Goal: Transaction & Acquisition: Purchase product/service

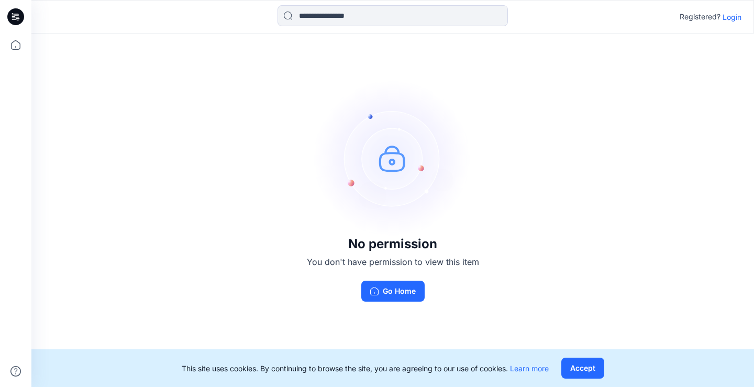
click at [734, 18] on p "Login" at bounding box center [731, 17] width 19 height 11
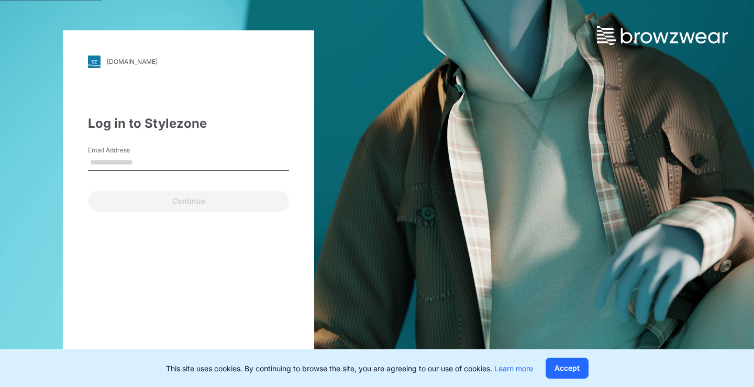
type input "**********"
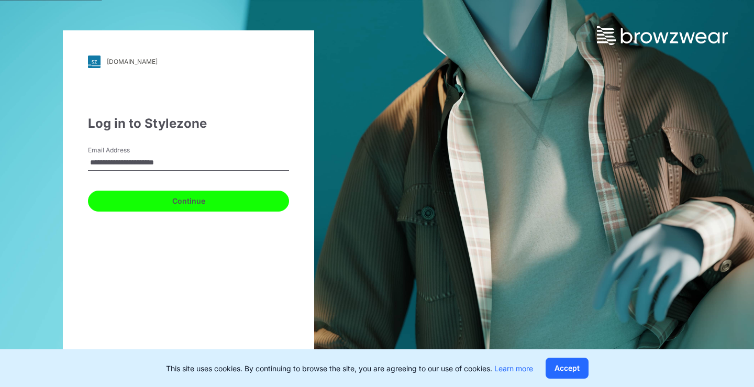
click at [164, 205] on button "Continue" at bounding box center [188, 201] width 201 height 21
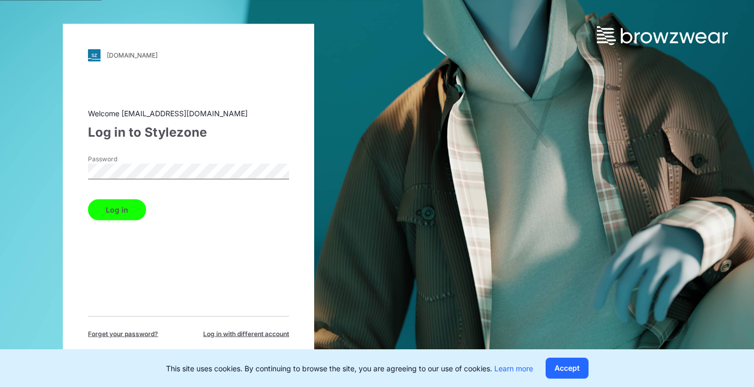
click at [113, 212] on button "Log in" at bounding box center [117, 209] width 58 height 21
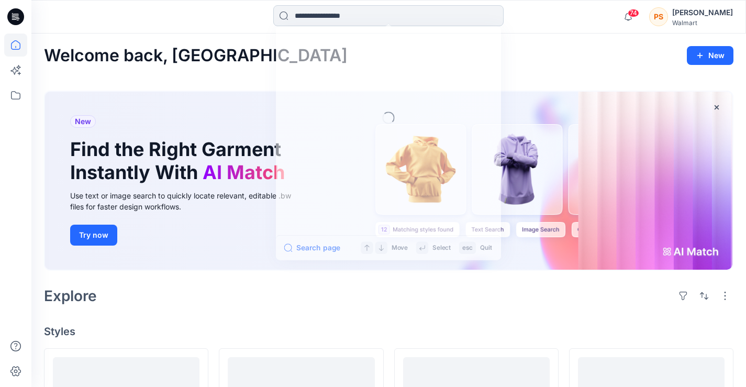
click at [330, 21] on input at bounding box center [388, 15] width 230 height 21
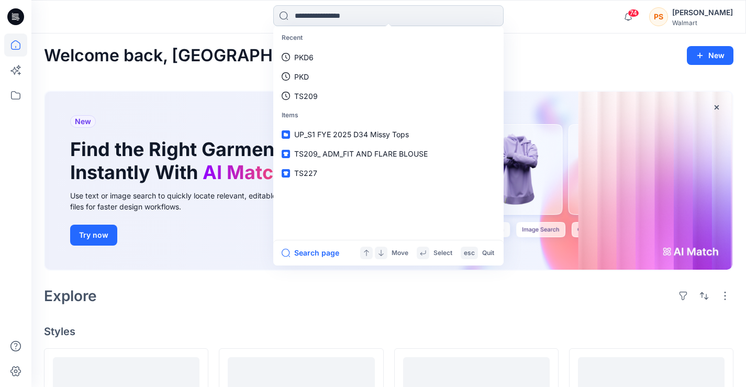
type input "*"
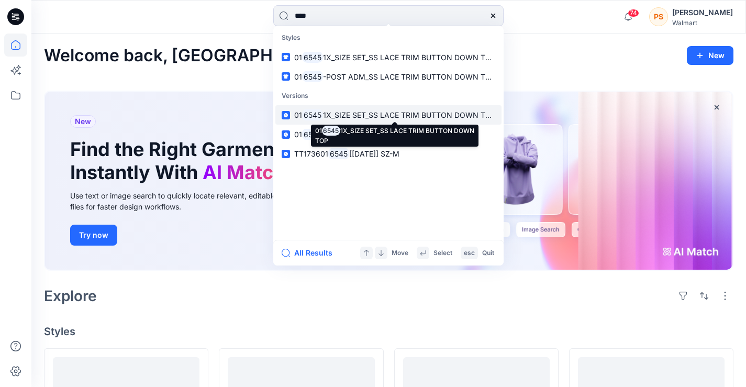
type input "****"
click at [349, 113] on span "1X_SIZE SET_SS LACE TRIM BUTTON DOWN TOP" at bounding box center [409, 114] width 173 height 9
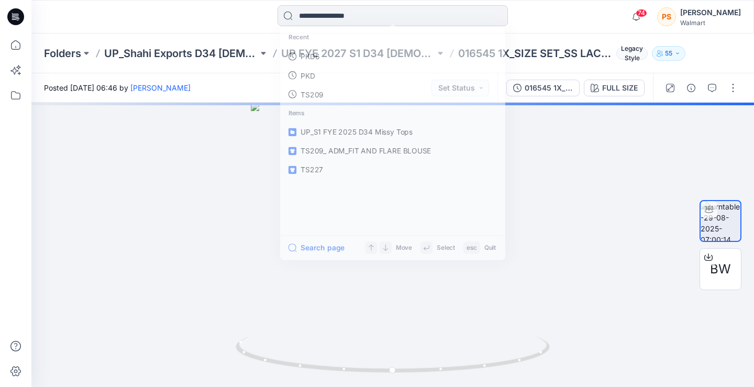
click at [334, 23] on input at bounding box center [392, 15] width 230 height 21
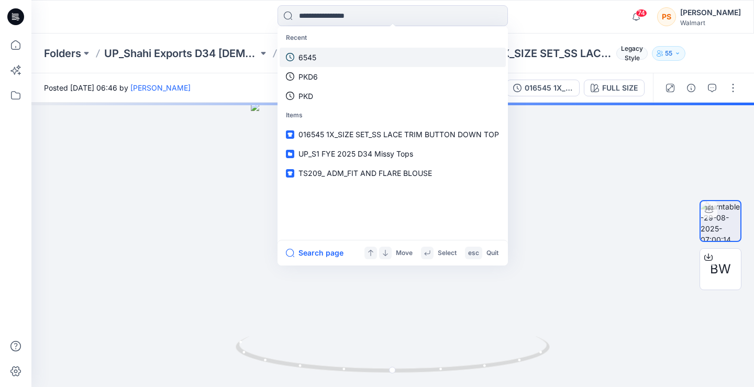
click at [337, 62] on link "6545" at bounding box center [392, 57] width 226 height 19
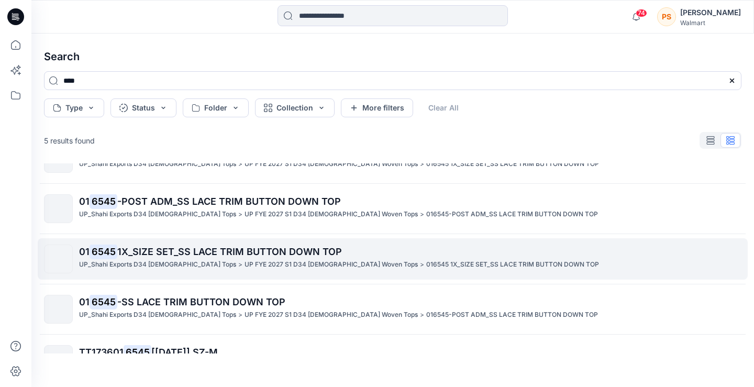
scroll to position [61, 0]
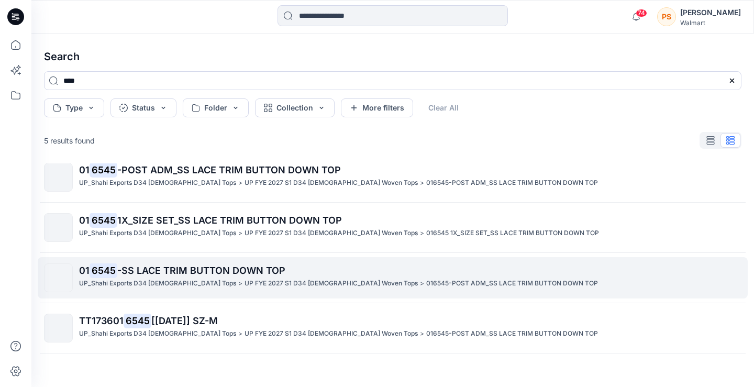
click at [276, 283] on p "UP FYE 2027 S1 D34 [DEMOGRAPHIC_DATA] Woven Tops" at bounding box center [330, 283] width 173 height 11
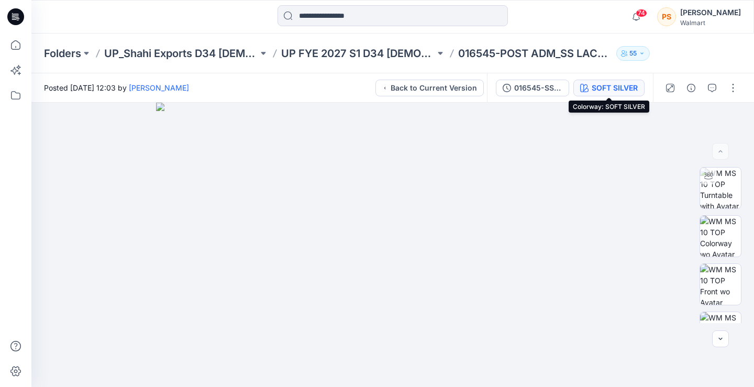
click at [599, 88] on div "SOFT SILVER" at bounding box center [614, 88] width 46 height 12
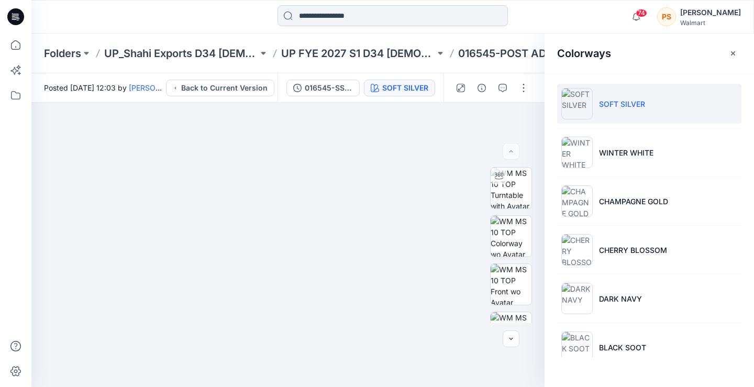
click at [346, 19] on input at bounding box center [392, 15] width 230 height 21
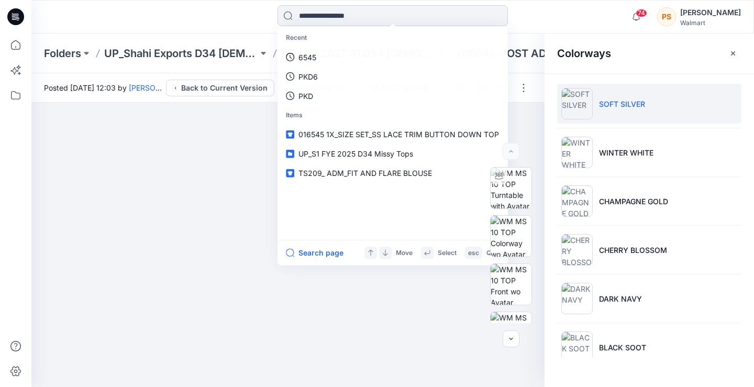
click at [346, 19] on input at bounding box center [392, 15] width 230 height 21
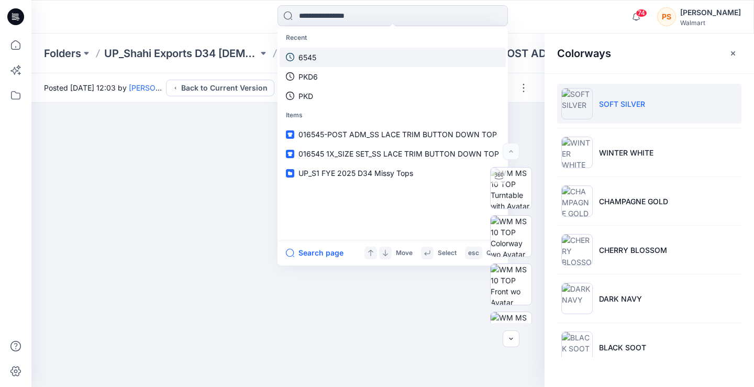
click at [335, 63] on link "6545" at bounding box center [392, 57] width 226 height 19
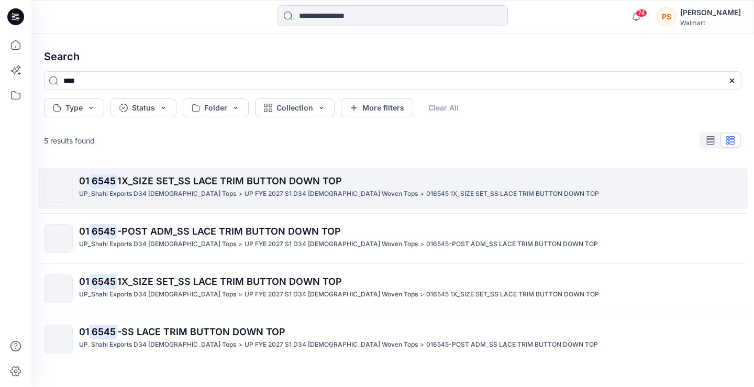
click at [222, 188] on p "01 6545 1X_SIZE SET_SS LACE TRIM BUTTON DOWN TOP" at bounding box center [410, 181] width 662 height 15
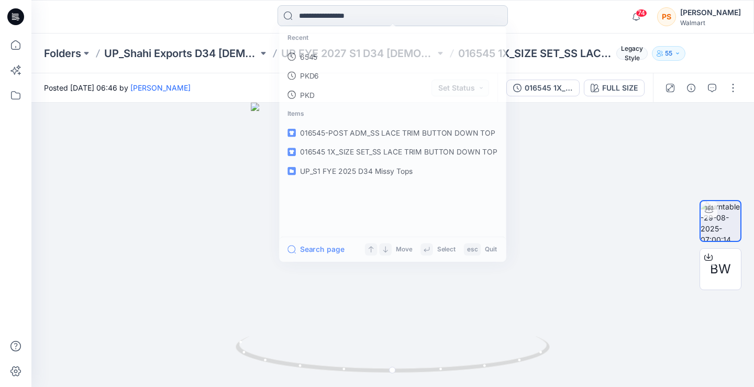
click at [361, 14] on input at bounding box center [392, 15] width 230 height 21
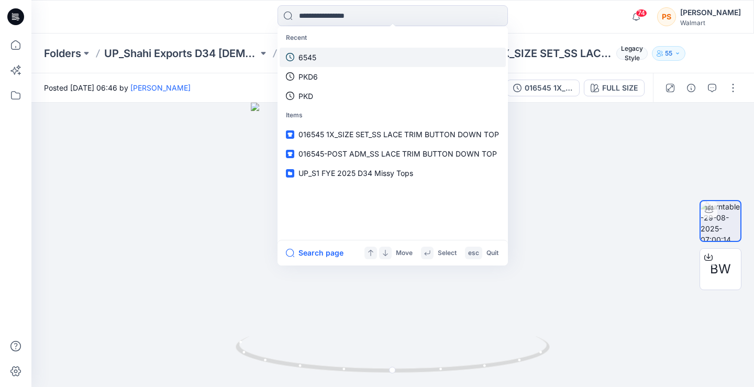
click at [354, 57] on link "6545" at bounding box center [392, 57] width 226 height 19
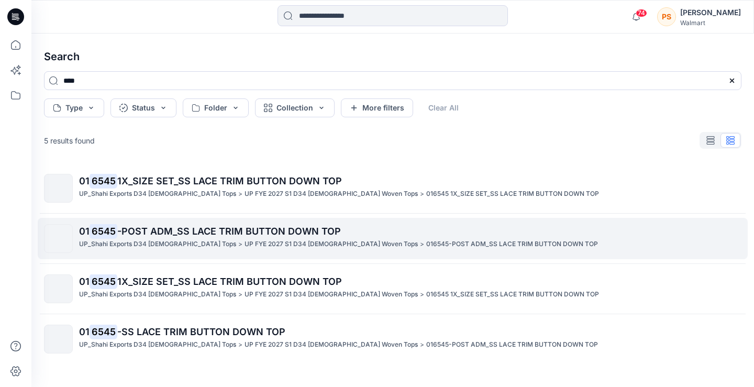
click at [321, 234] on span "-POST ADM_SS LACE TRIM BUTTON DOWN TOP" at bounding box center [228, 231] width 223 height 11
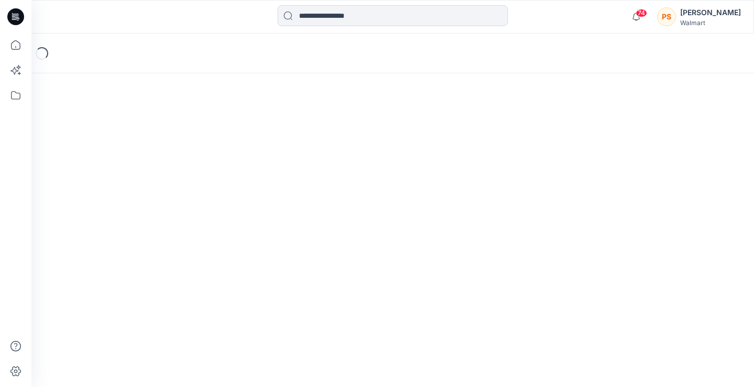
click at [321, 234] on div "Loading..." at bounding box center [392, 209] width 722 height 353
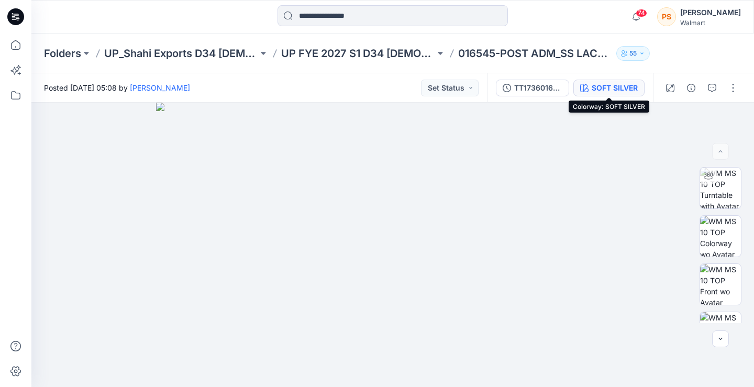
click at [590, 88] on button "SOFT SILVER" at bounding box center [608, 88] width 71 height 17
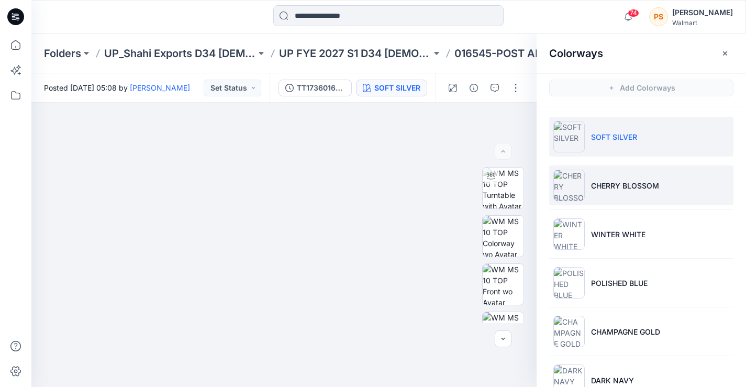
click at [613, 184] on p "CHERRY BLOSSOM" at bounding box center [625, 185] width 68 height 11
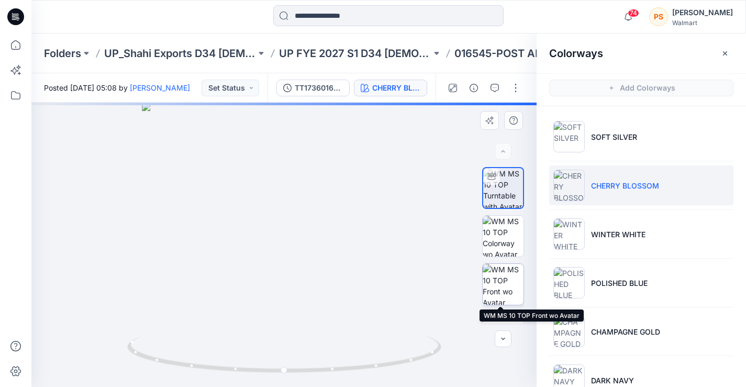
click at [500, 288] on img at bounding box center [503, 284] width 41 height 41
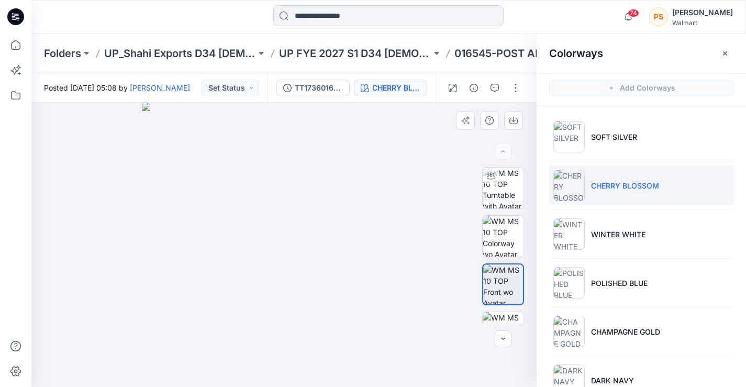
click at [64, 242] on div at bounding box center [283, 245] width 505 height 284
click at [383, 318] on img at bounding box center [284, 245] width 284 height 284
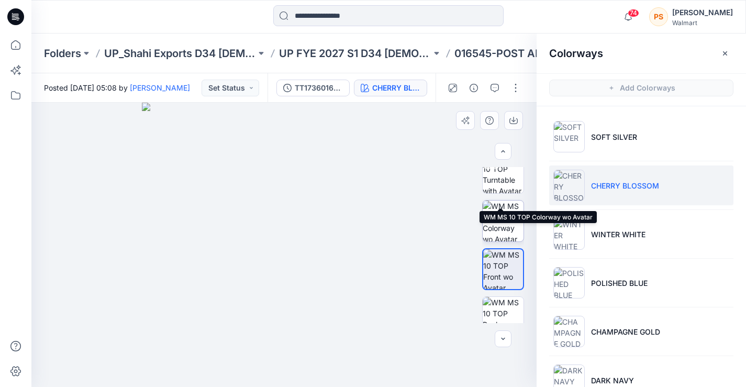
scroll to position [79, 0]
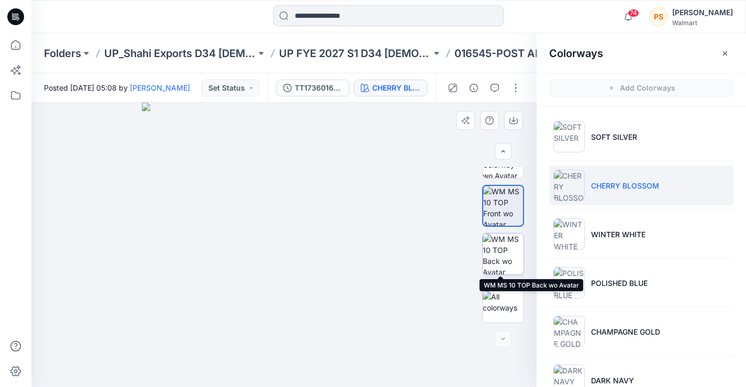
click at [496, 256] on img at bounding box center [503, 253] width 41 height 41
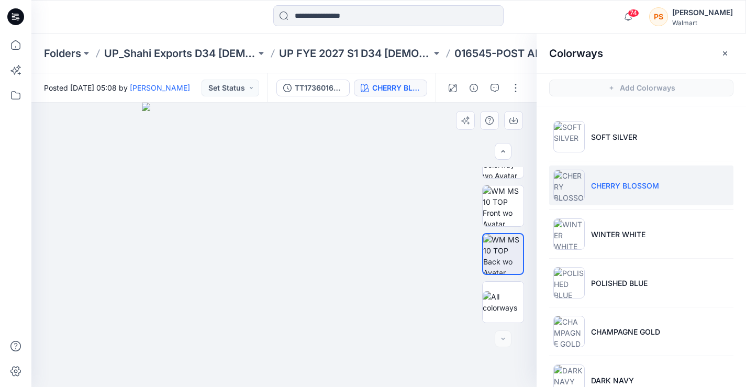
click at [389, 322] on img at bounding box center [284, 245] width 284 height 284
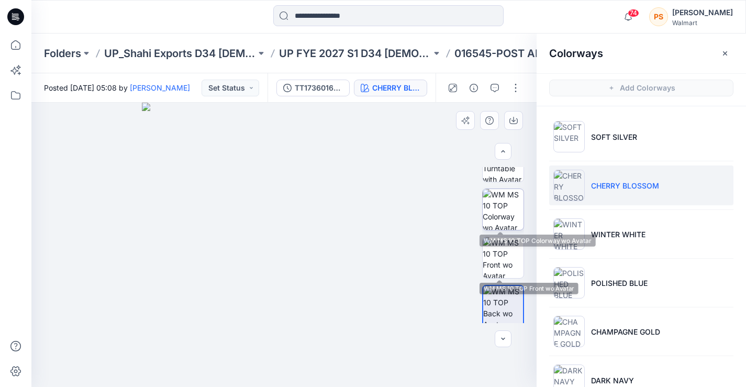
scroll to position [26, 0]
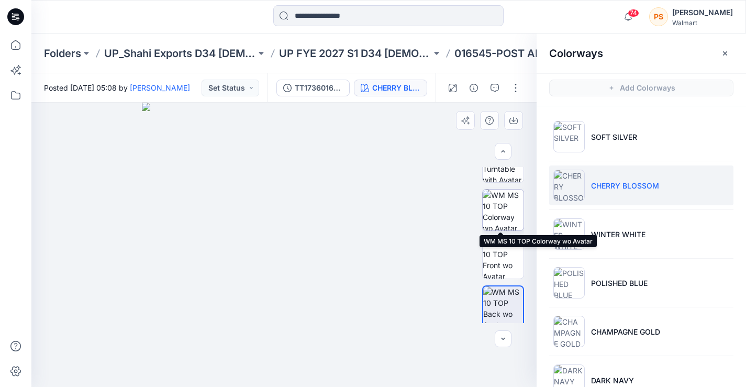
click at [503, 195] on img at bounding box center [503, 209] width 41 height 41
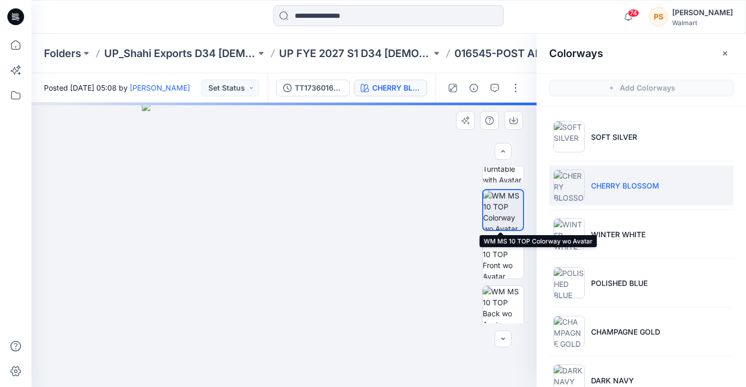
click at [510, 207] on img at bounding box center [503, 210] width 40 height 40
click at [490, 218] on img at bounding box center [503, 210] width 40 height 40
click at [505, 210] on img at bounding box center [503, 210] width 40 height 40
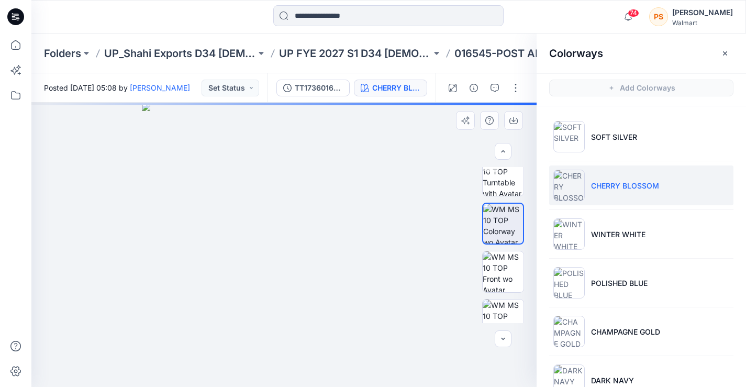
scroll to position [0, 0]
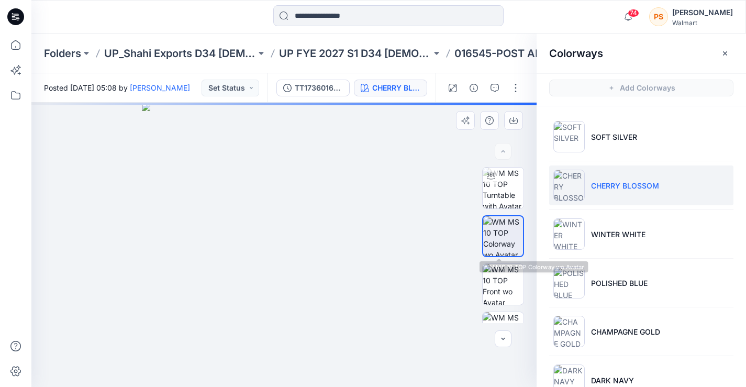
click at [502, 257] on div at bounding box center [503, 245] width 42 height 156
click at [500, 239] on img at bounding box center [503, 236] width 40 height 40
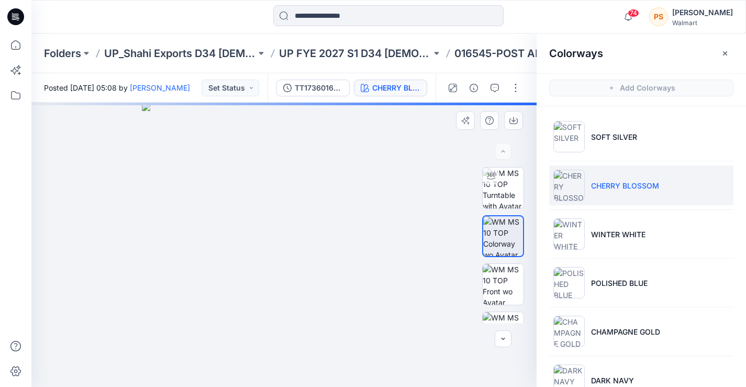
click at [500, 239] on img at bounding box center [503, 236] width 40 height 40
click at [498, 280] on img at bounding box center [503, 284] width 41 height 41
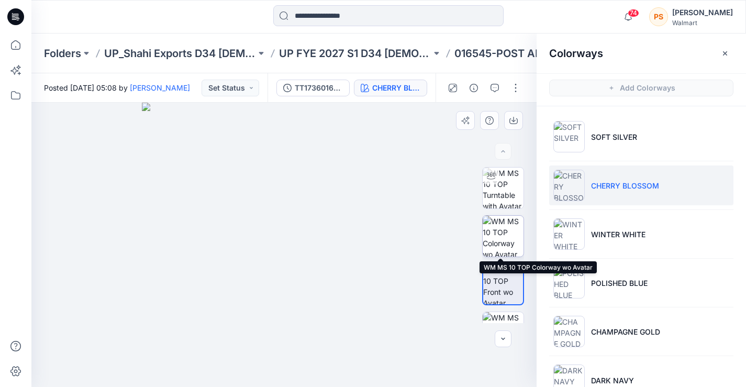
click at [494, 235] on img at bounding box center [503, 236] width 41 height 41
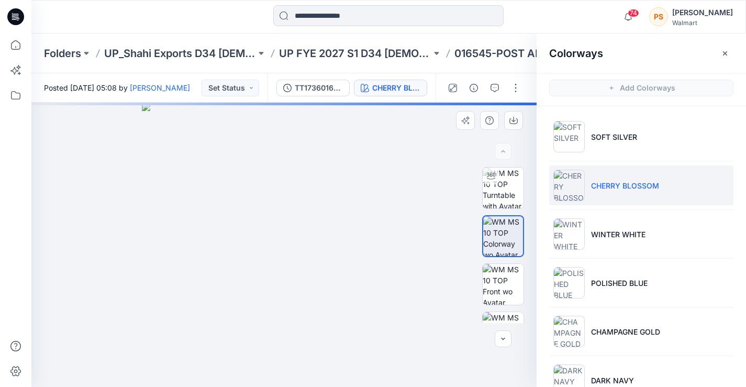
click at [494, 235] on img at bounding box center [503, 236] width 40 height 40
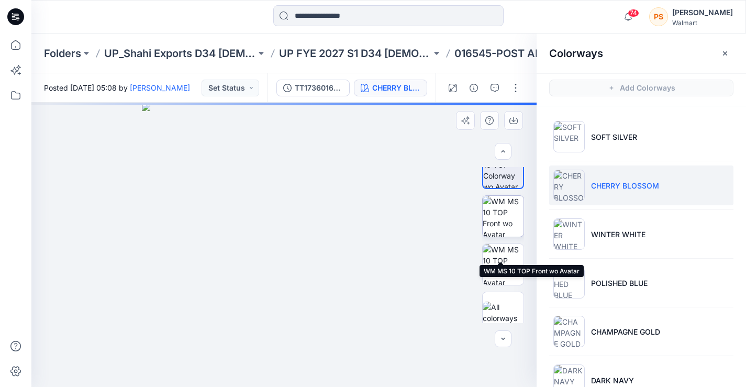
scroll to position [79, 0]
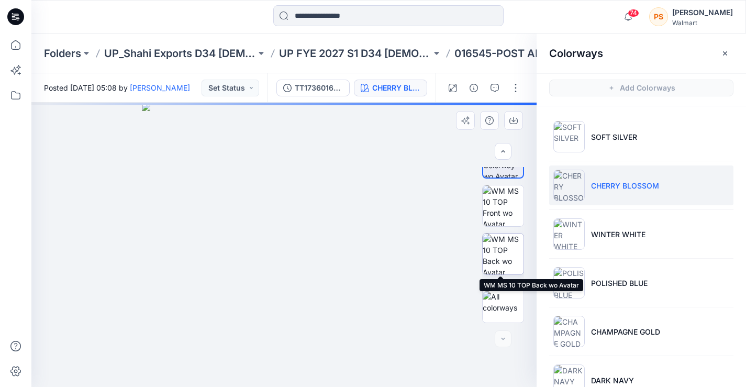
click at [492, 258] on img at bounding box center [503, 253] width 41 height 41
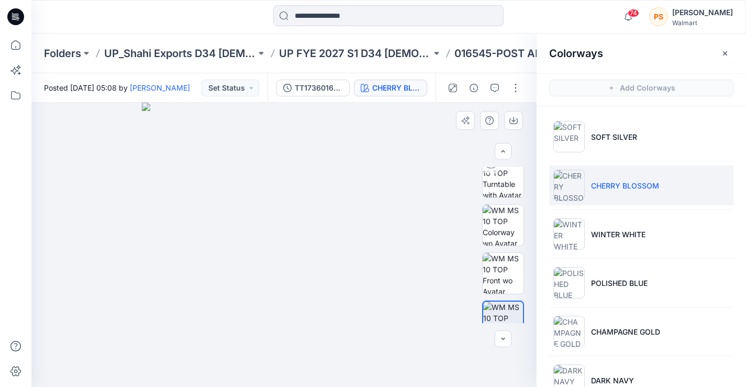
scroll to position [9, 0]
click at [489, 234] on img at bounding box center [503, 227] width 41 height 41
click at [60, 243] on div at bounding box center [283, 245] width 505 height 284
click at [360, 318] on img at bounding box center [284, 245] width 284 height 284
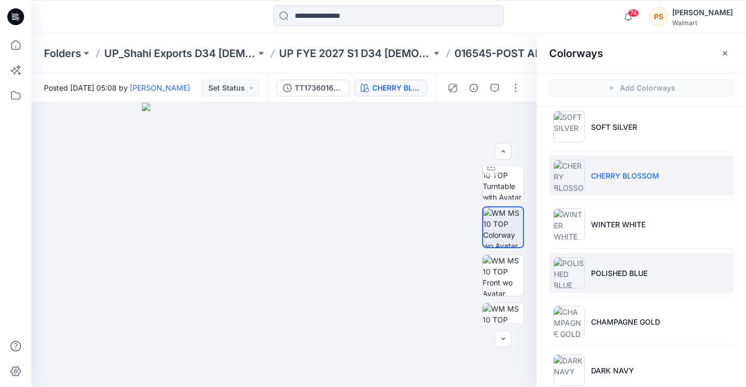
scroll to position [17, 0]
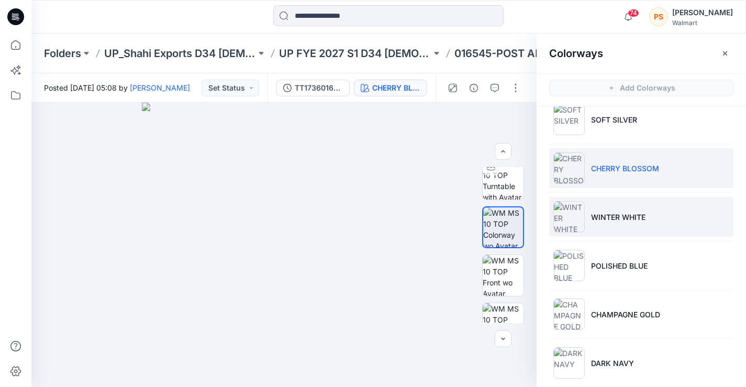
click at [600, 213] on p "WINTER WHITE" at bounding box center [618, 216] width 54 height 11
click at [612, 223] on li "WINTER WHITE" at bounding box center [641, 217] width 184 height 40
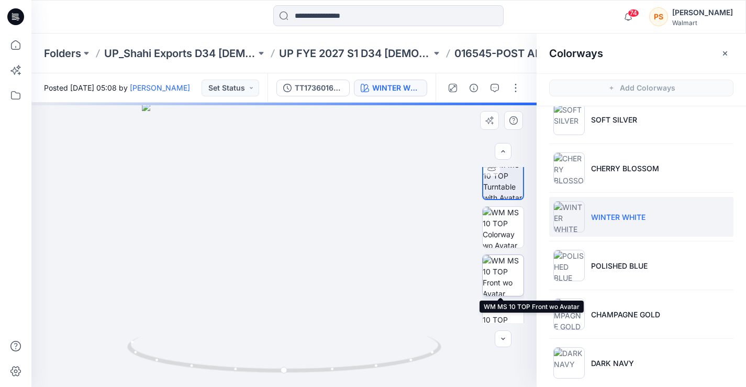
click at [495, 269] on img at bounding box center [503, 275] width 41 height 41
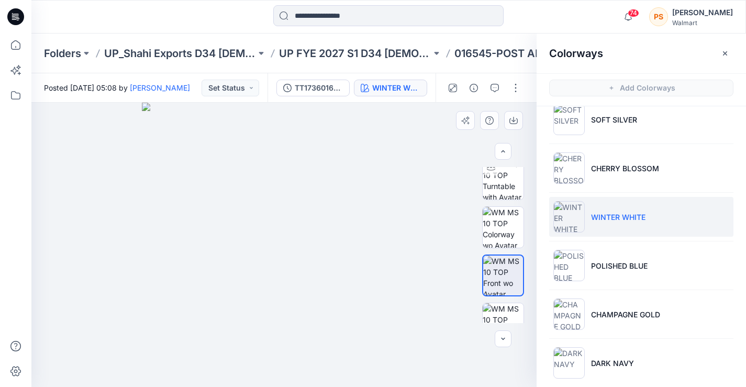
click at [364, 324] on img at bounding box center [284, 245] width 284 height 284
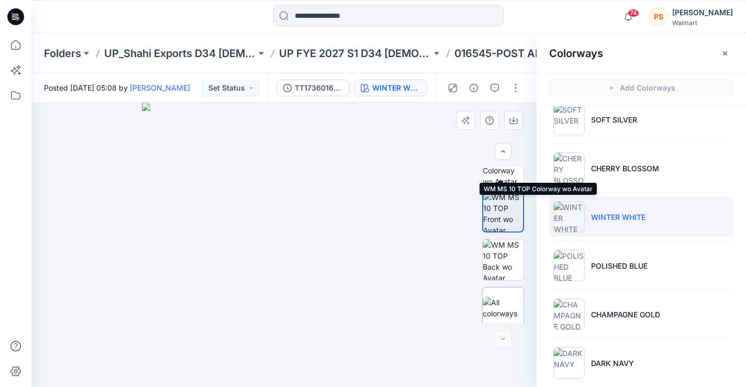
scroll to position [79, 0]
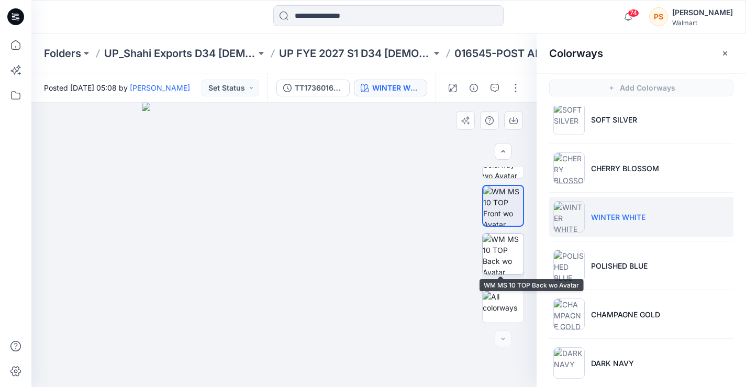
click at [500, 254] on img at bounding box center [503, 253] width 41 height 41
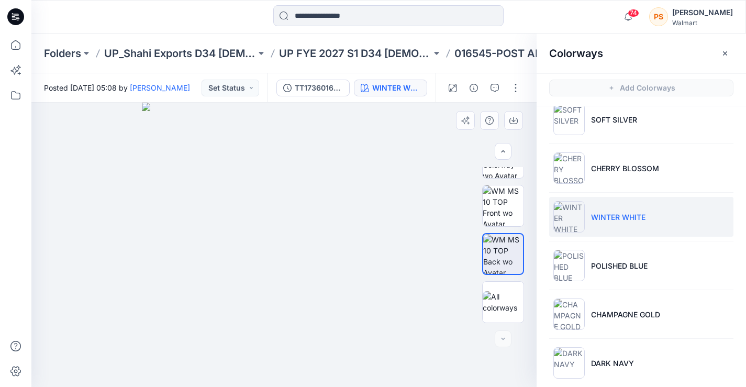
drag, startPoint x: 236, startPoint y: 162, endPoint x: 281, endPoint y: 216, distance: 70.2
click at [281, 216] on img at bounding box center [284, 245] width 284 height 284
drag, startPoint x: 281, startPoint y: 216, endPoint x: 310, endPoint y: 177, distance: 47.8
click at [281, 216] on img at bounding box center [284, 245] width 284 height 284
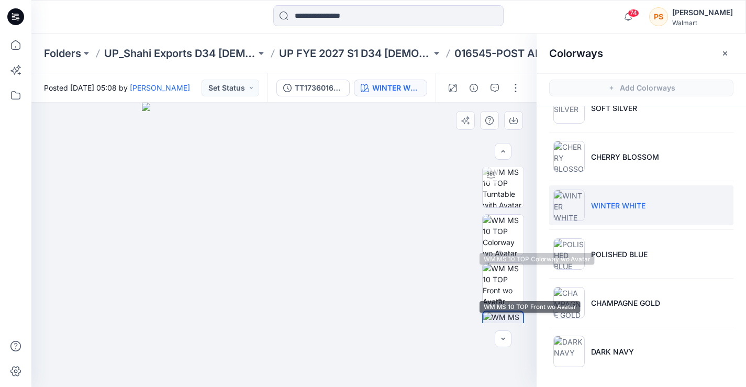
scroll to position [0, 0]
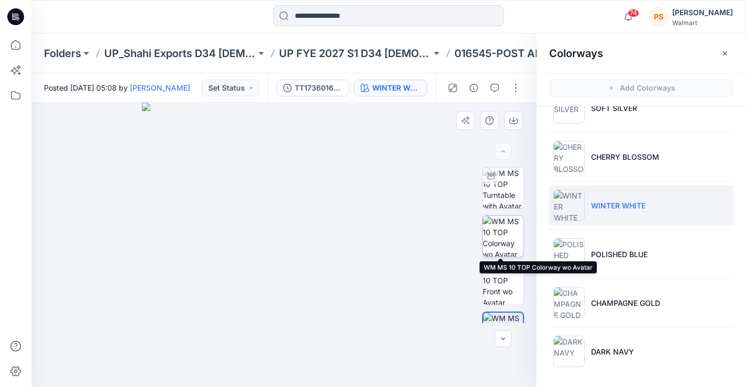
click at [500, 229] on img at bounding box center [503, 236] width 41 height 41
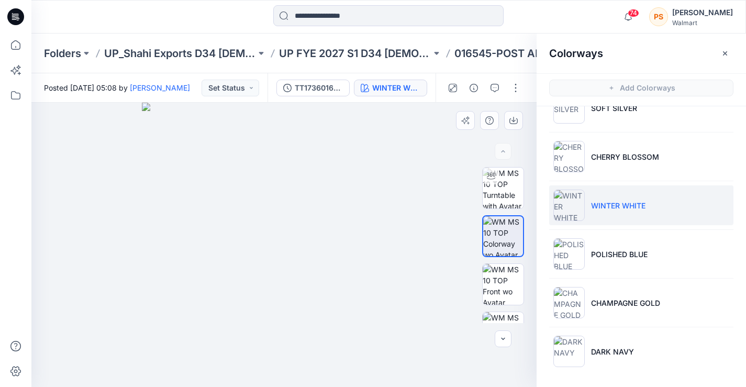
click at [357, 321] on img at bounding box center [284, 245] width 284 height 284
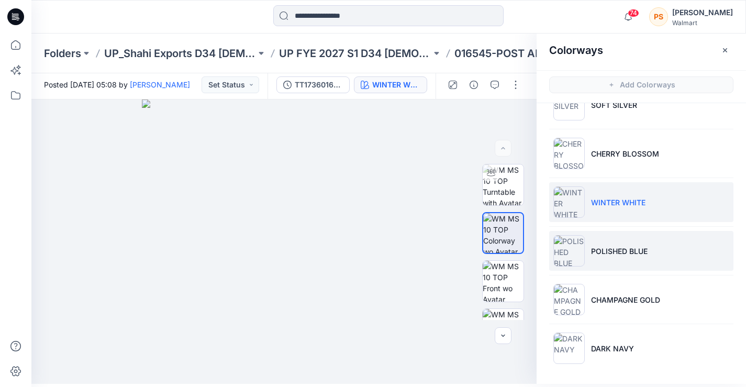
click at [589, 250] on li "POLISHED BLUE" at bounding box center [641, 251] width 184 height 40
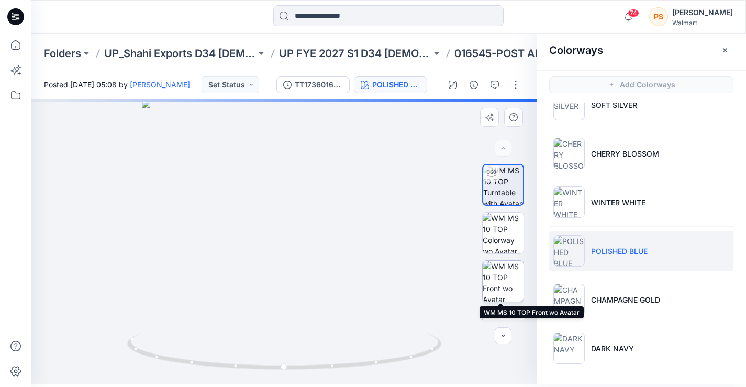
click at [501, 276] on img at bounding box center [503, 281] width 41 height 41
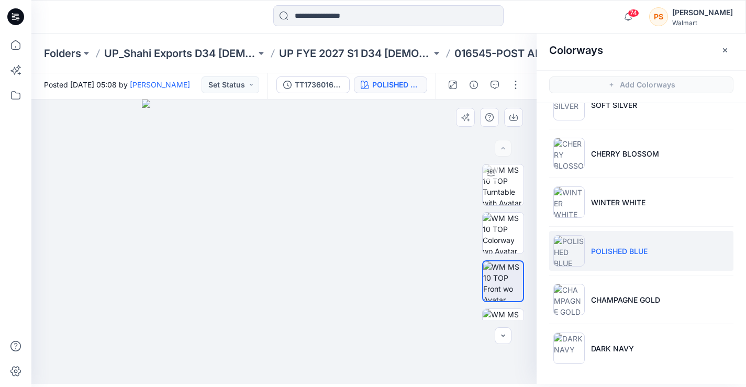
drag, startPoint x: 284, startPoint y: 171, endPoint x: 312, endPoint y: 241, distance: 75.8
click at [312, 241] on img at bounding box center [284, 241] width 284 height 284
click at [191, 133] on img at bounding box center [284, 241] width 284 height 284
click at [192, 133] on img at bounding box center [284, 241] width 284 height 284
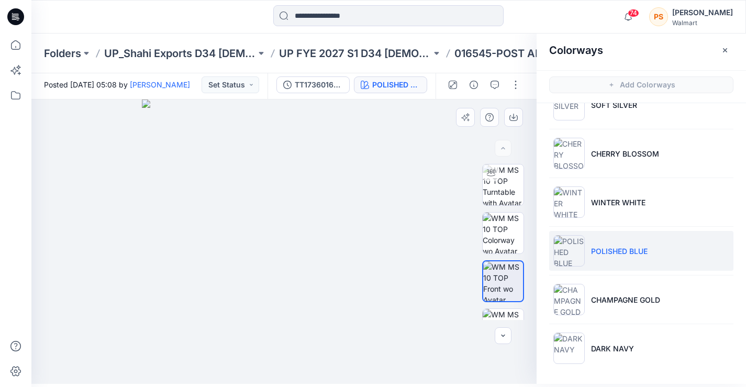
click at [374, 313] on img at bounding box center [284, 241] width 284 height 284
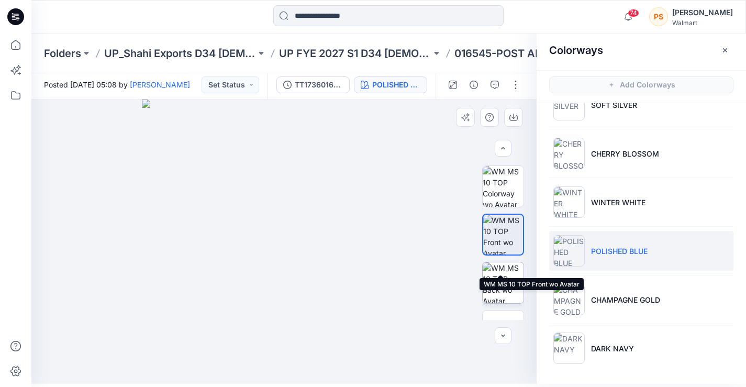
scroll to position [70, 0]
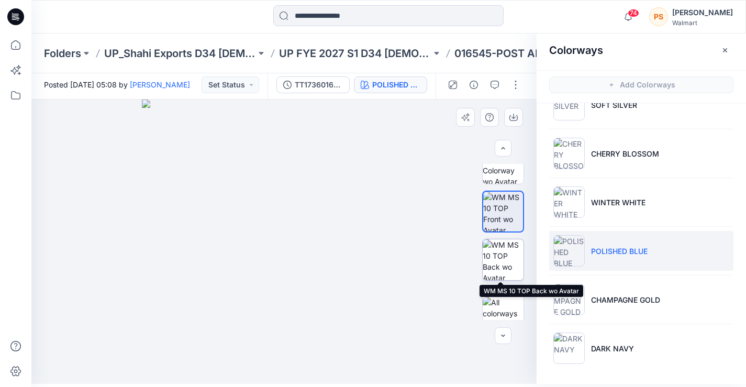
click at [499, 278] on img at bounding box center [503, 259] width 41 height 41
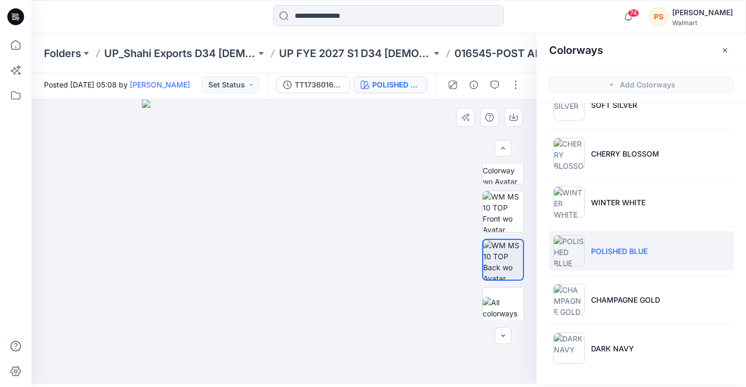
click at [367, 319] on img at bounding box center [284, 241] width 284 height 284
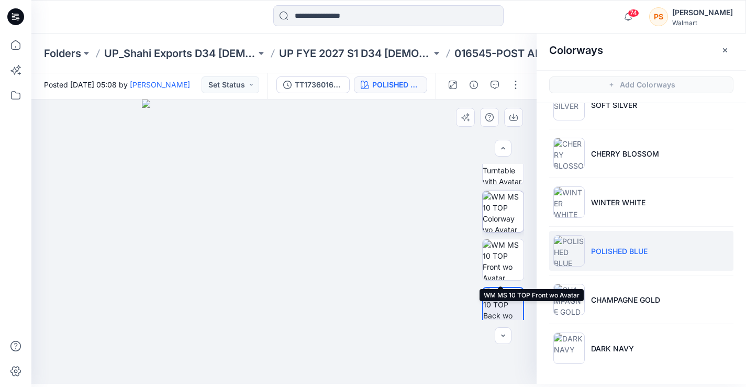
scroll to position [17, 0]
click at [498, 204] on img at bounding box center [503, 215] width 41 height 41
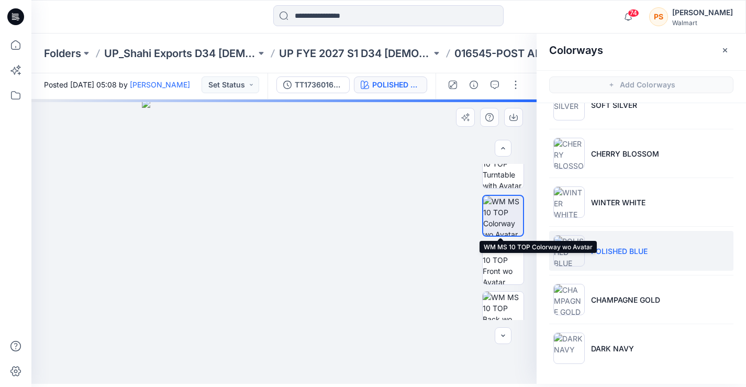
click at [498, 204] on img at bounding box center [503, 216] width 40 height 40
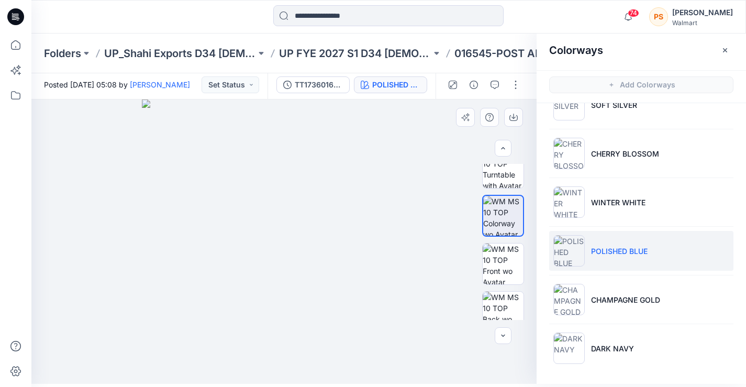
click at [306, 266] on img at bounding box center [284, 241] width 284 height 284
click at [369, 314] on img at bounding box center [284, 241] width 284 height 284
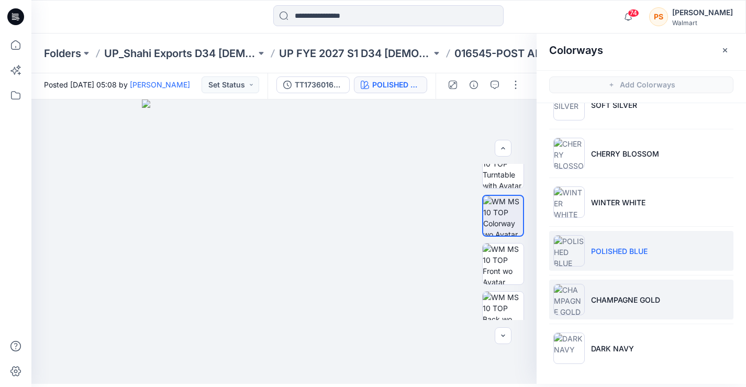
click at [627, 293] on li "CHAMPAGNE GOLD" at bounding box center [641, 299] width 184 height 40
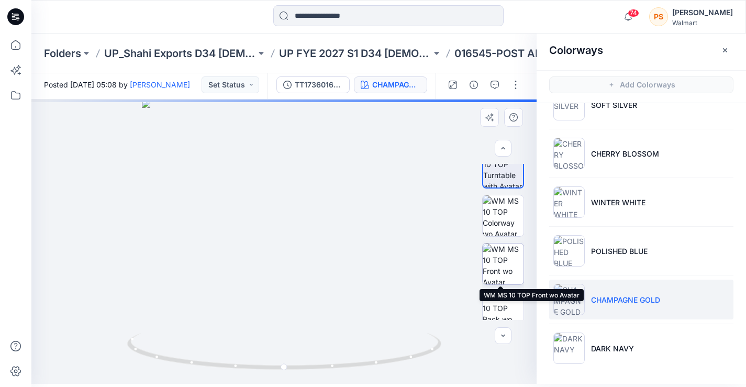
click at [497, 269] on img at bounding box center [503, 263] width 41 height 41
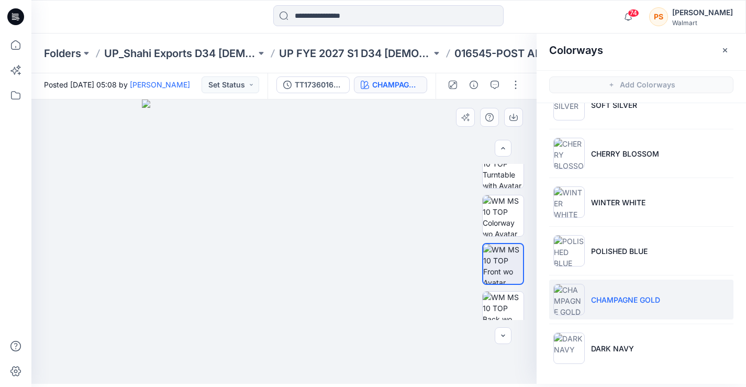
click at [385, 324] on img at bounding box center [284, 241] width 284 height 284
click at [502, 307] on img at bounding box center [503, 312] width 41 height 41
click at [64, 239] on div at bounding box center [283, 241] width 505 height 284
click at [388, 166] on img at bounding box center [284, 241] width 284 height 284
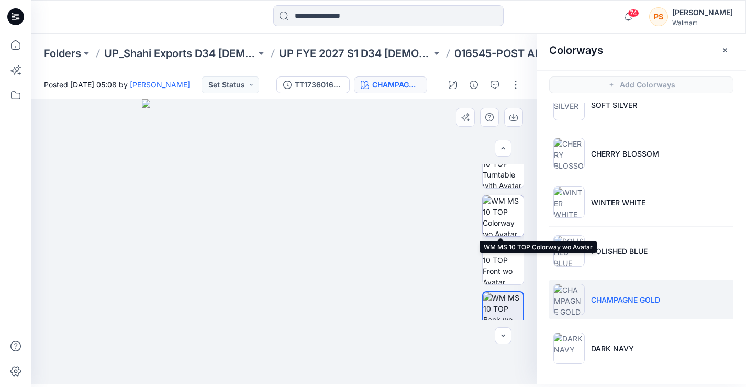
click at [496, 204] on img at bounding box center [503, 215] width 41 height 41
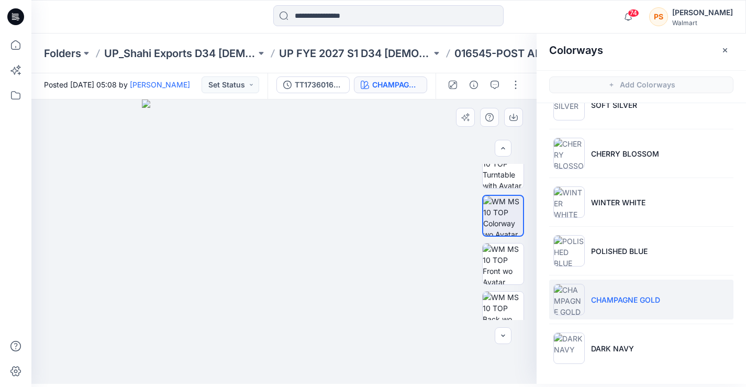
click at [371, 332] on img at bounding box center [284, 241] width 284 height 284
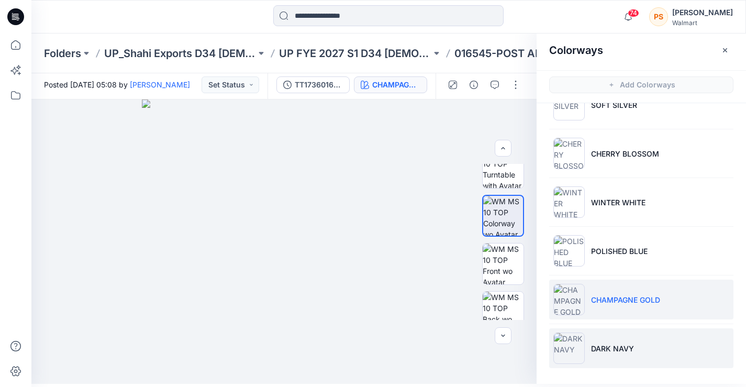
click at [612, 347] on p "DARK NAVY" at bounding box center [612, 348] width 43 height 11
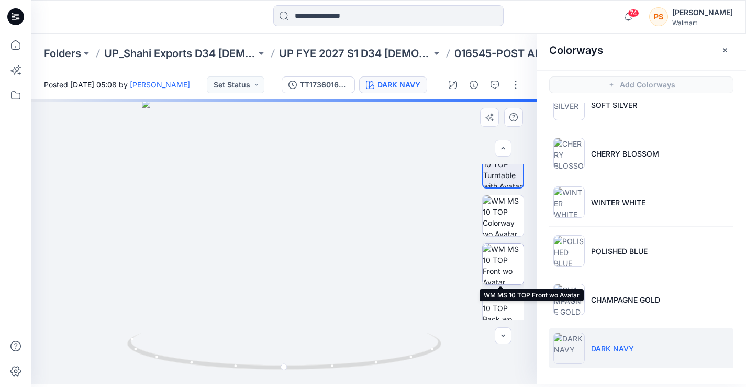
click at [491, 266] on img at bounding box center [503, 263] width 41 height 41
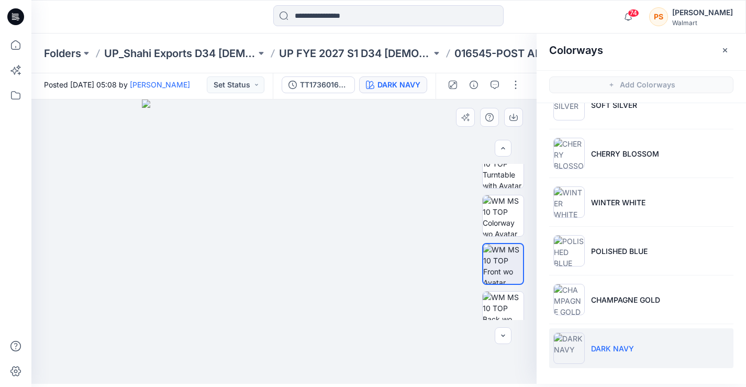
click at [328, 188] on img at bounding box center [284, 241] width 284 height 284
click at [339, 253] on img at bounding box center [284, 241] width 284 height 284
drag, startPoint x: 62, startPoint y: 239, endPoint x: 66, endPoint y: 232, distance: 7.7
click at [62, 240] on div at bounding box center [283, 241] width 505 height 284
click at [396, 313] on img at bounding box center [284, 241] width 284 height 284
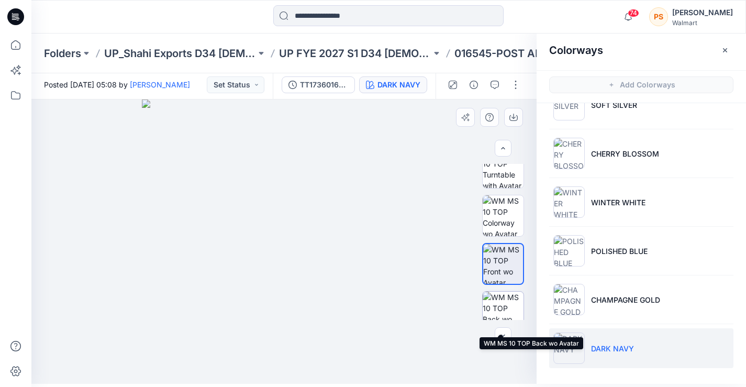
click at [500, 301] on img at bounding box center [503, 312] width 41 height 41
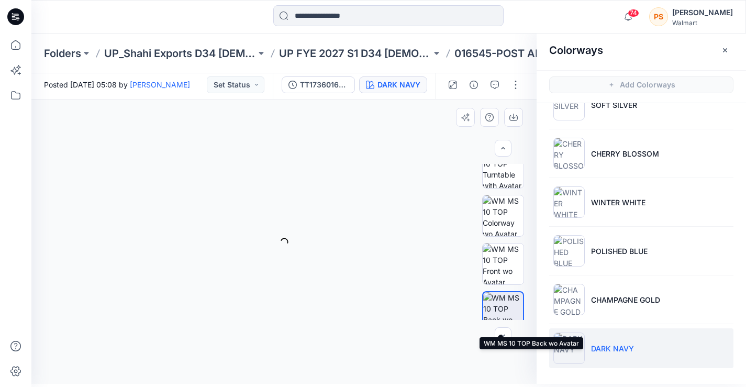
click at [500, 301] on img at bounding box center [503, 312] width 40 height 40
click at [383, 315] on img at bounding box center [284, 241] width 284 height 284
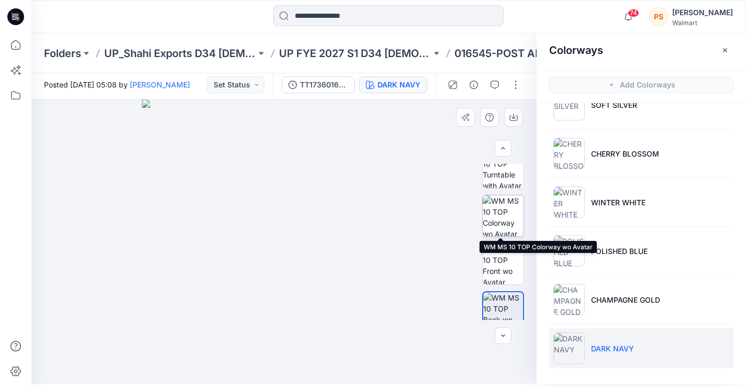
click at [500, 217] on img at bounding box center [503, 215] width 41 height 41
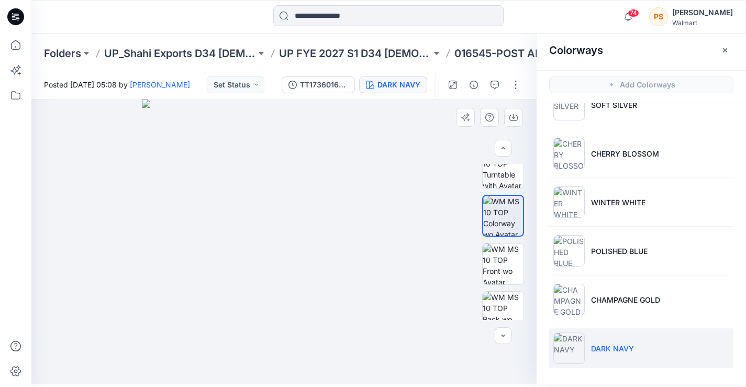
click at [368, 326] on img at bounding box center [284, 241] width 284 height 284
click at [384, 20] on input at bounding box center [388, 15] width 230 height 21
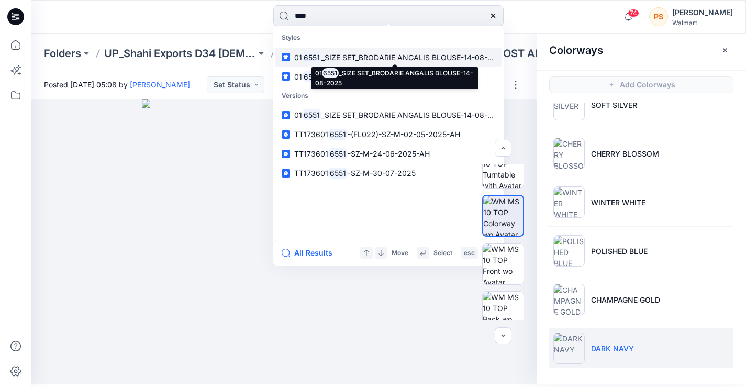
type input "****"
click at [362, 60] on span "_SIZE SET_BRODARIE ANGALIS BLOUSE-14-08-2025" at bounding box center [413, 57] width 184 height 9
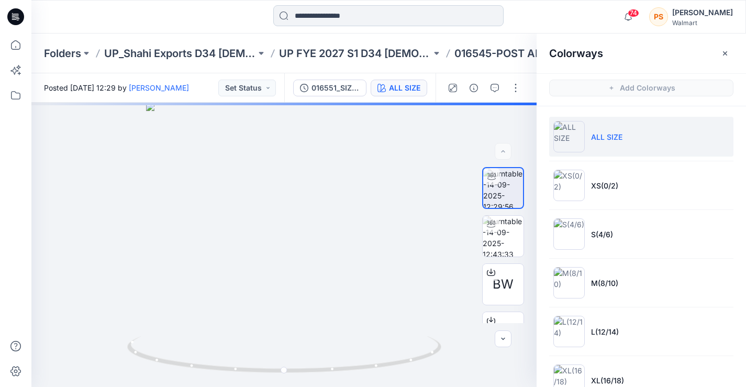
click at [379, 23] on input at bounding box center [388, 15] width 230 height 21
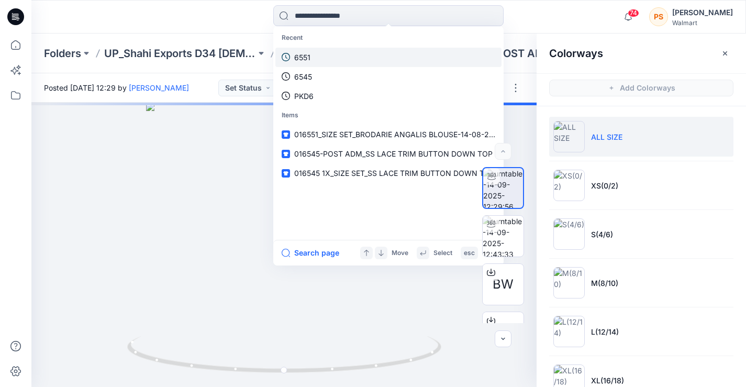
click at [372, 55] on link "6551" at bounding box center [388, 57] width 226 height 19
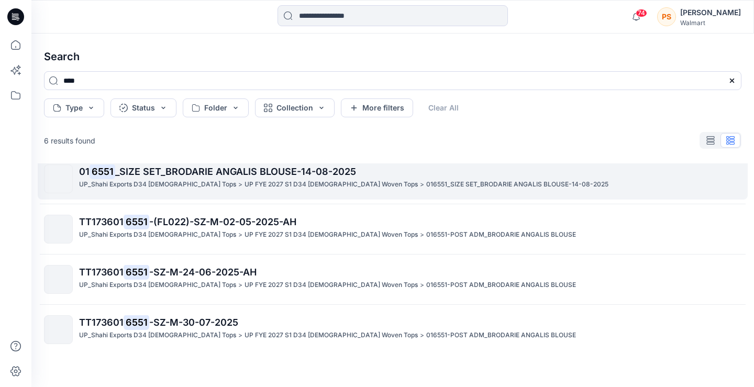
scroll to position [111, 0]
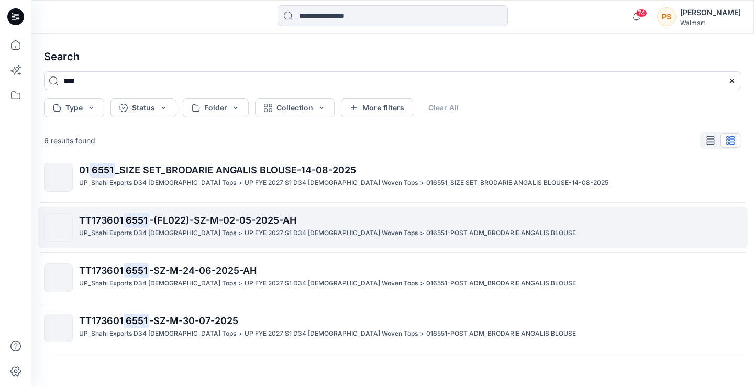
click at [220, 225] on span "-(FL022)-SZ-M-02-05-2025-AH" at bounding box center [222, 220] width 147 height 11
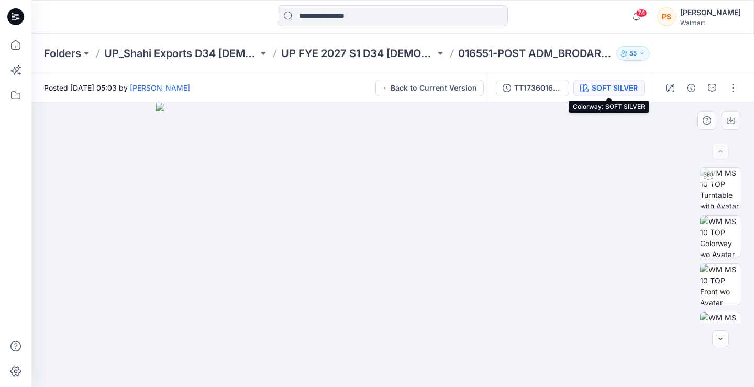
click at [609, 89] on div "SOFT SILVER" at bounding box center [614, 88] width 46 height 12
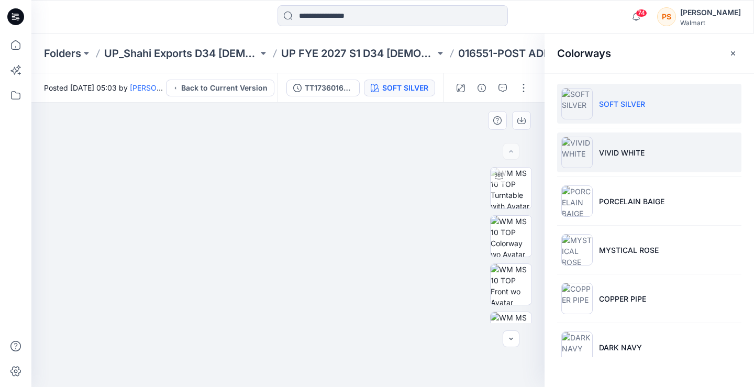
click at [616, 156] on p "VIVID WHITE" at bounding box center [622, 152] width 46 height 11
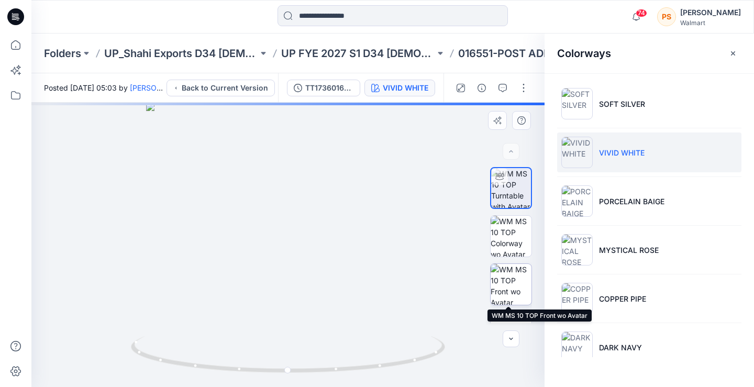
click at [500, 285] on img at bounding box center [510, 284] width 41 height 41
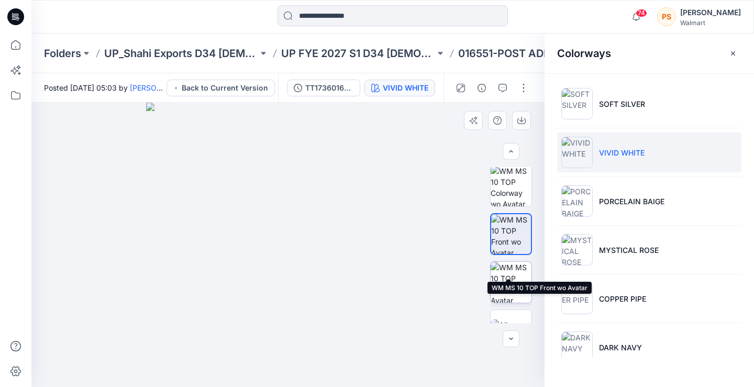
scroll to position [52, 0]
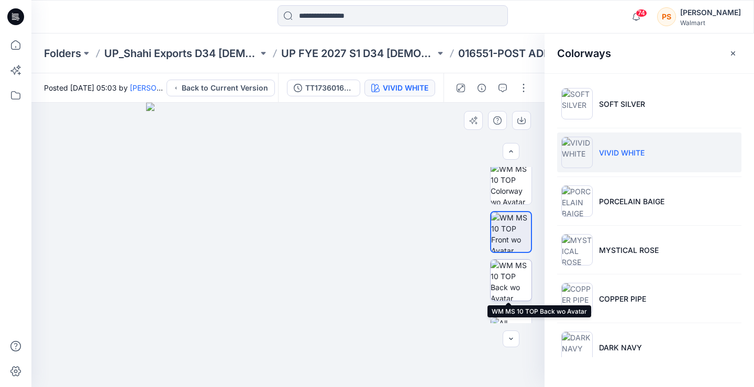
click at [514, 294] on img at bounding box center [510, 280] width 41 height 41
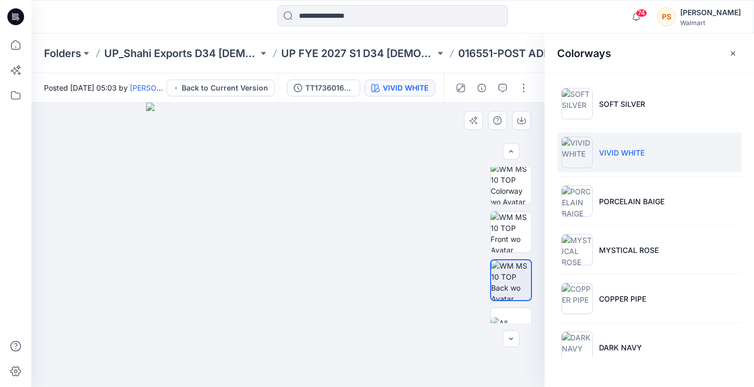
click at [331, 217] on img at bounding box center [288, 245] width 284 height 284
click at [388, 335] on img at bounding box center [288, 245] width 284 height 284
click at [502, 189] on img at bounding box center [510, 183] width 41 height 41
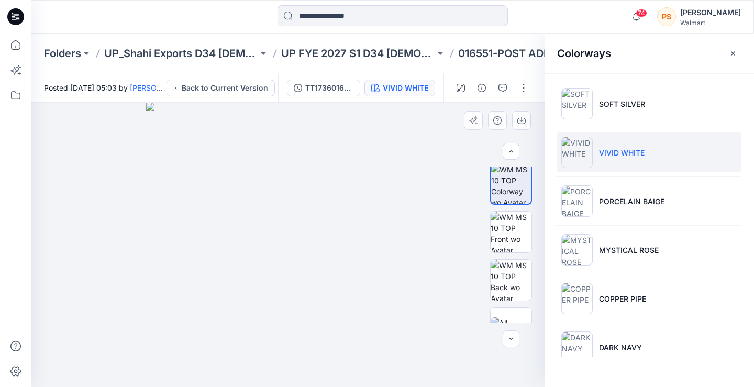
click at [57, 239] on div at bounding box center [287, 245] width 513 height 284
click at [373, 337] on img at bounding box center [288, 245] width 284 height 284
click at [613, 338] on li "DARK NAVY" at bounding box center [649, 347] width 184 height 40
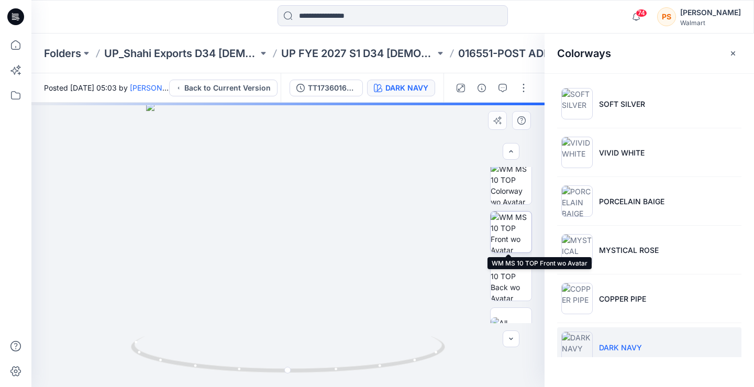
click at [512, 223] on img at bounding box center [510, 231] width 41 height 41
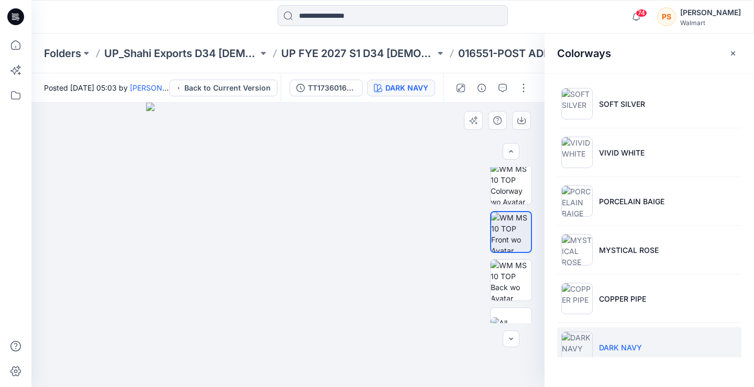
click at [387, 340] on img at bounding box center [288, 245] width 284 height 284
click at [502, 280] on img at bounding box center [510, 280] width 41 height 41
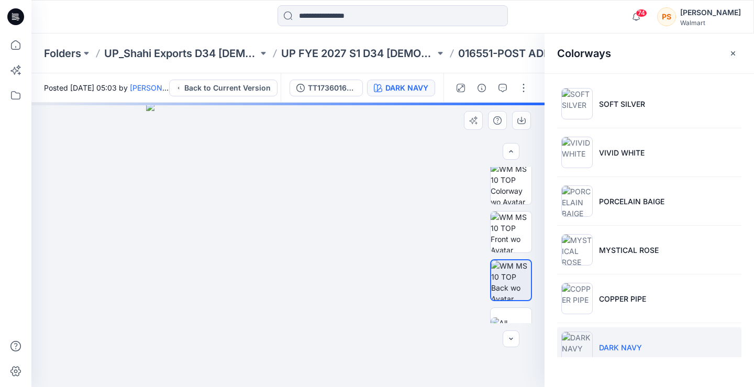
click at [57, 241] on div at bounding box center [287, 245] width 513 height 284
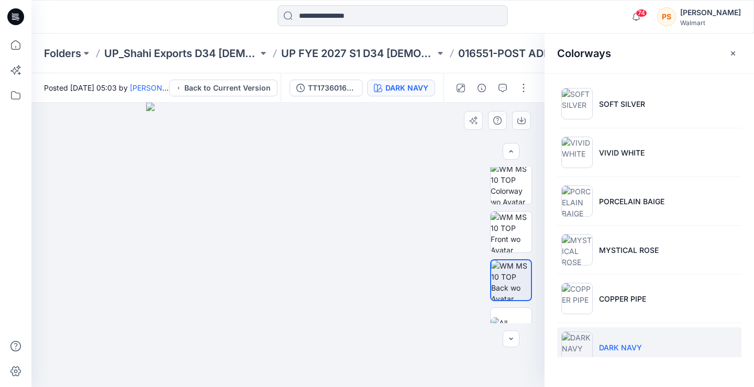
click at [389, 334] on img at bounding box center [288, 245] width 284 height 284
click at [507, 191] on img at bounding box center [510, 183] width 41 height 41
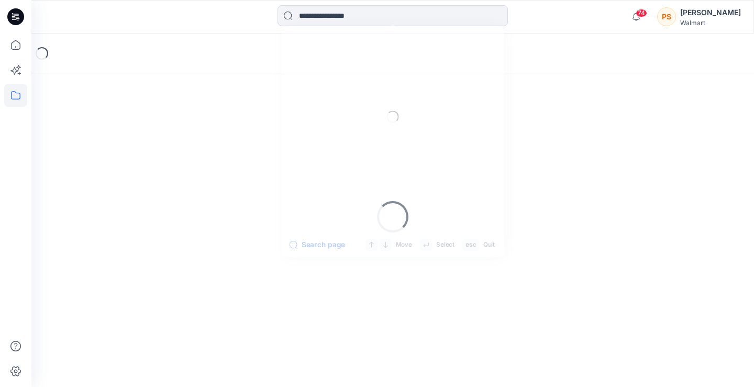
click at [355, 20] on input at bounding box center [392, 15] width 230 height 21
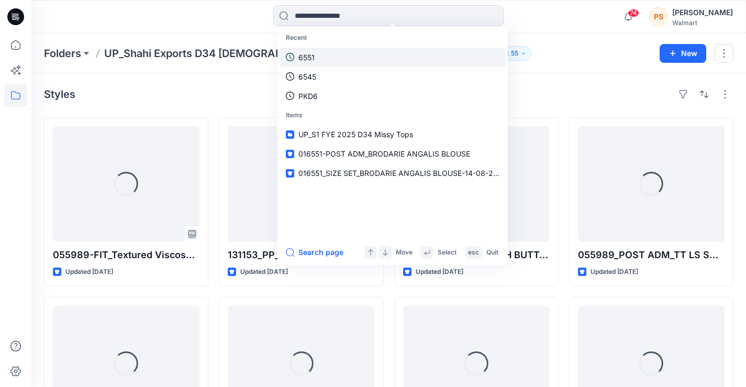
click at [354, 54] on link "6551" at bounding box center [392, 57] width 226 height 19
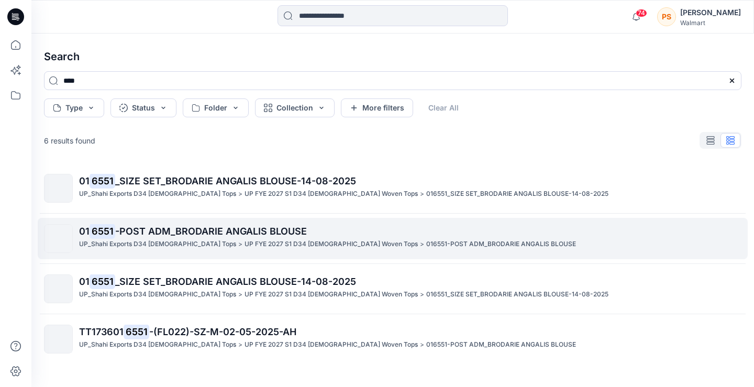
click at [163, 241] on p "UP_Shahi Exports D34 [DEMOGRAPHIC_DATA] Tops" at bounding box center [157, 244] width 157 height 11
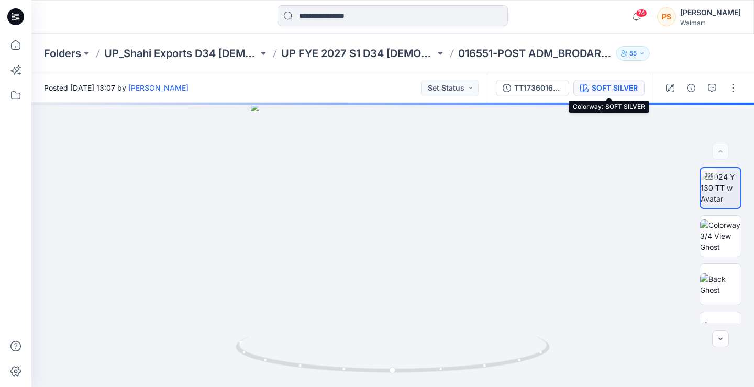
click at [611, 81] on button "SOFT SILVER" at bounding box center [608, 88] width 71 height 17
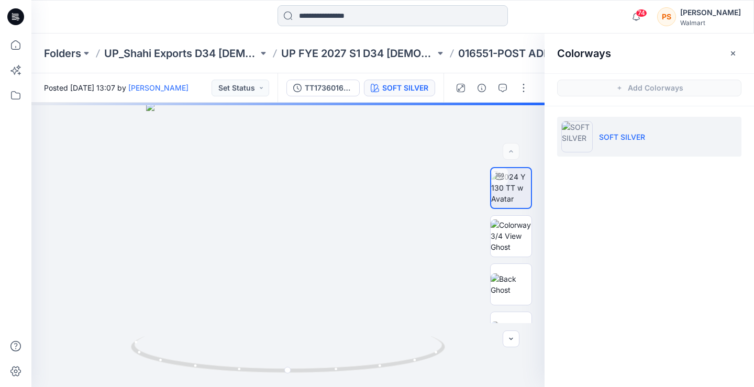
click at [380, 16] on input at bounding box center [392, 15] width 230 height 21
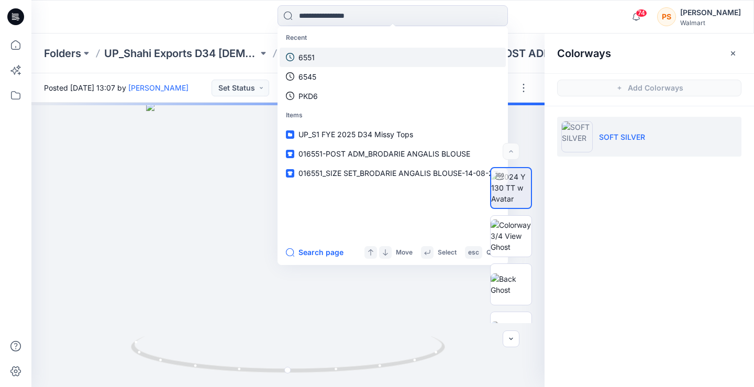
click at [350, 57] on link "6551" at bounding box center [392, 57] width 226 height 19
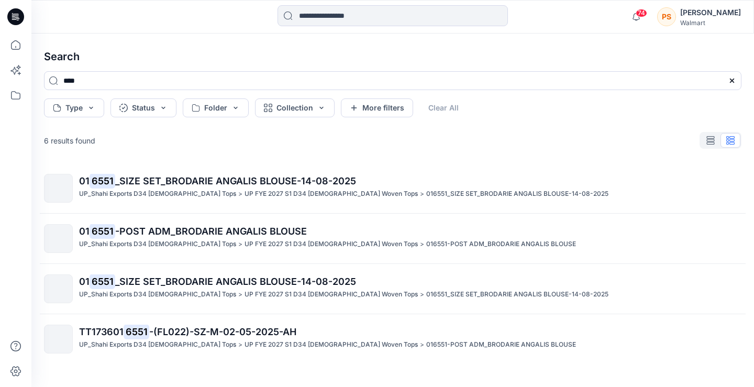
click at [183, 294] on p "UP_Shahi Exports D34 [DEMOGRAPHIC_DATA] Tops" at bounding box center [157, 294] width 157 height 11
click at [184, 294] on div "Search **** Type Status Folder Collection More filters Clear All 6 results foun…" at bounding box center [392, 209] width 722 height 353
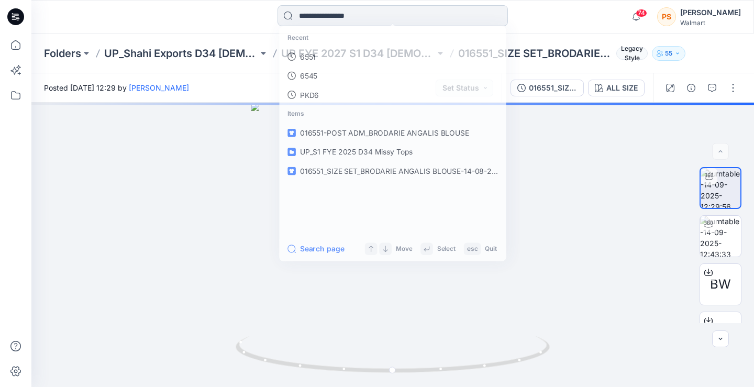
click at [389, 8] on input at bounding box center [392, 15] width 230 height 21
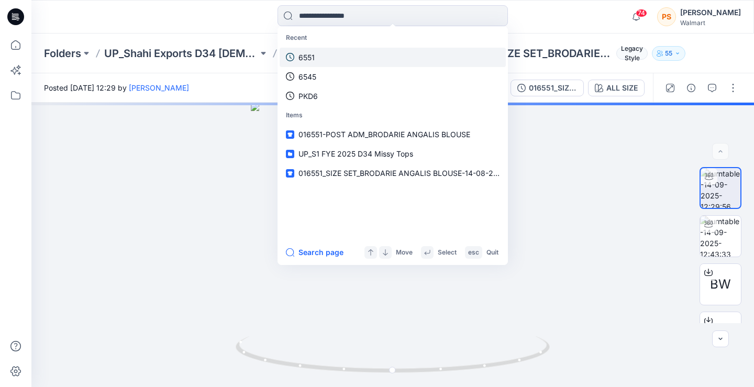
click at [369, 57] on link "6551" at bounding box center [392, 57] width 226 height 19
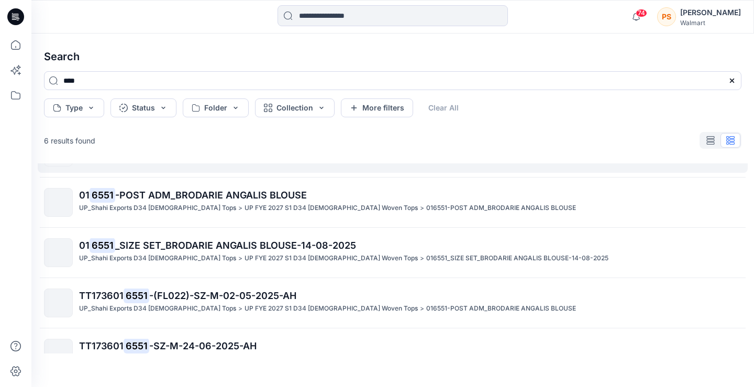
scroll to position [111, 0]
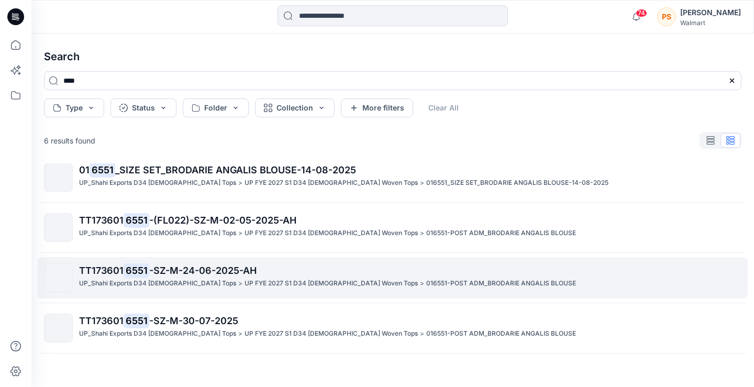
click at [244, 278] on p "UP FYE 2027 S1 D34 [DEMOGRAPHIC_DATA] Woven Tops" at bounding box center [330, 283] width 173 height 11
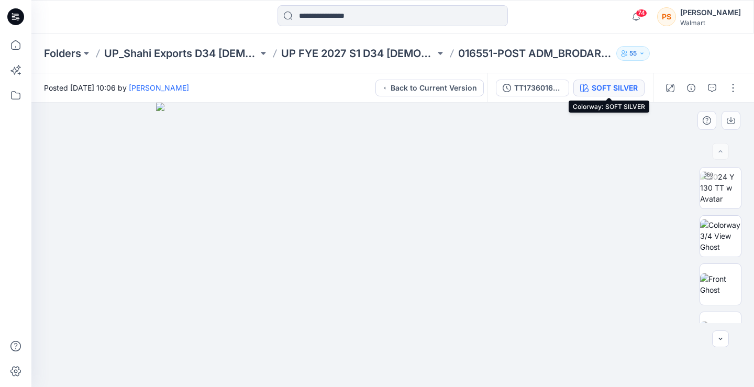
click at [607, 89] on div "SOFT SILVER" at bounding box center [614, 88] width 46 height 12
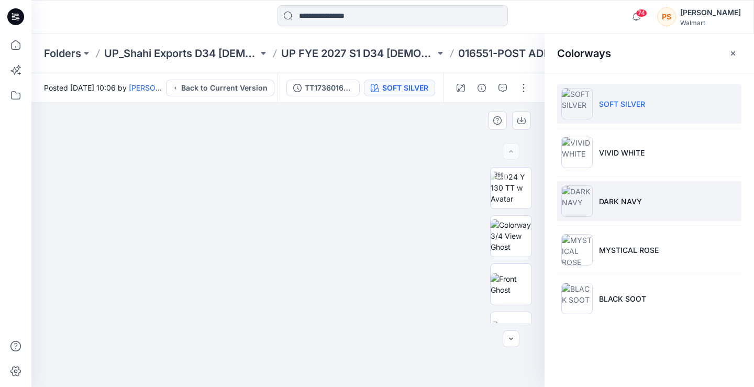
click at [604, 211] on li "DARK NAVY" at bounding box center [649, 201] width 184 height 40
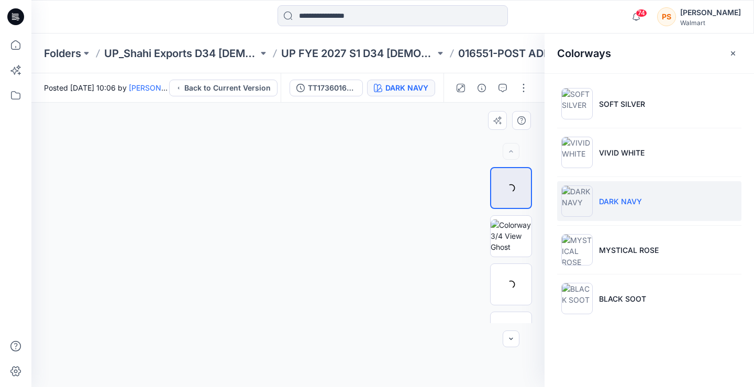
click at [604, 211] on li "DARK NAVY" at bounding box center [649, 201] width 184 height 40
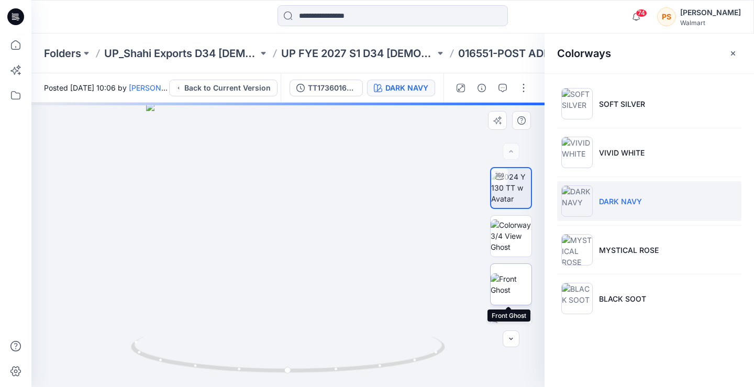
click at [490, 287] on img at bounding box center [510, 284] width 41 height 22
